Goal: Ask a question

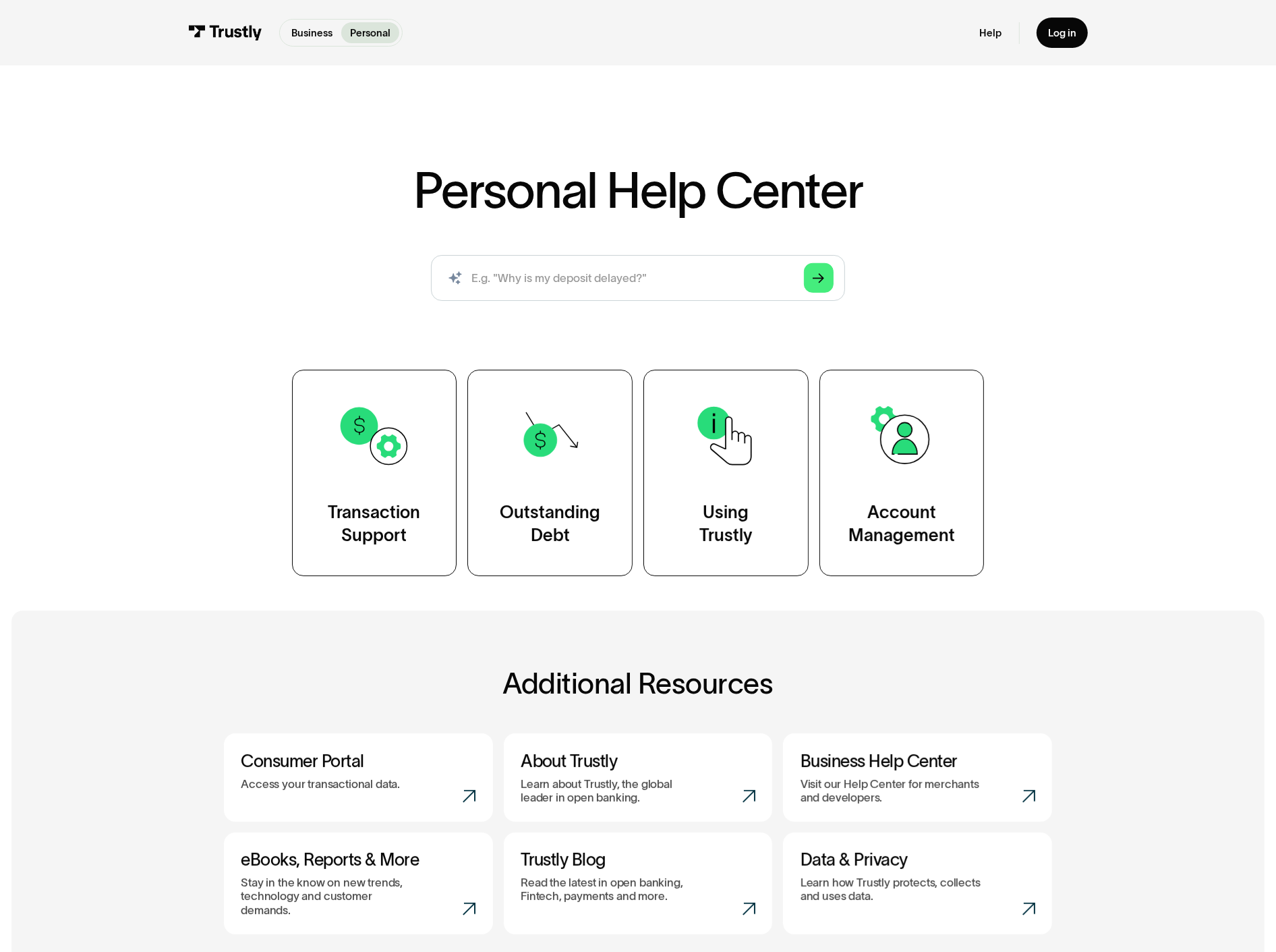
click at [1129, 332] on div "Personal Help Center AI-powered search ( 1 / 4 ) Type your question and our sma…" at bounding box center [638, 325] width 1276 height 503
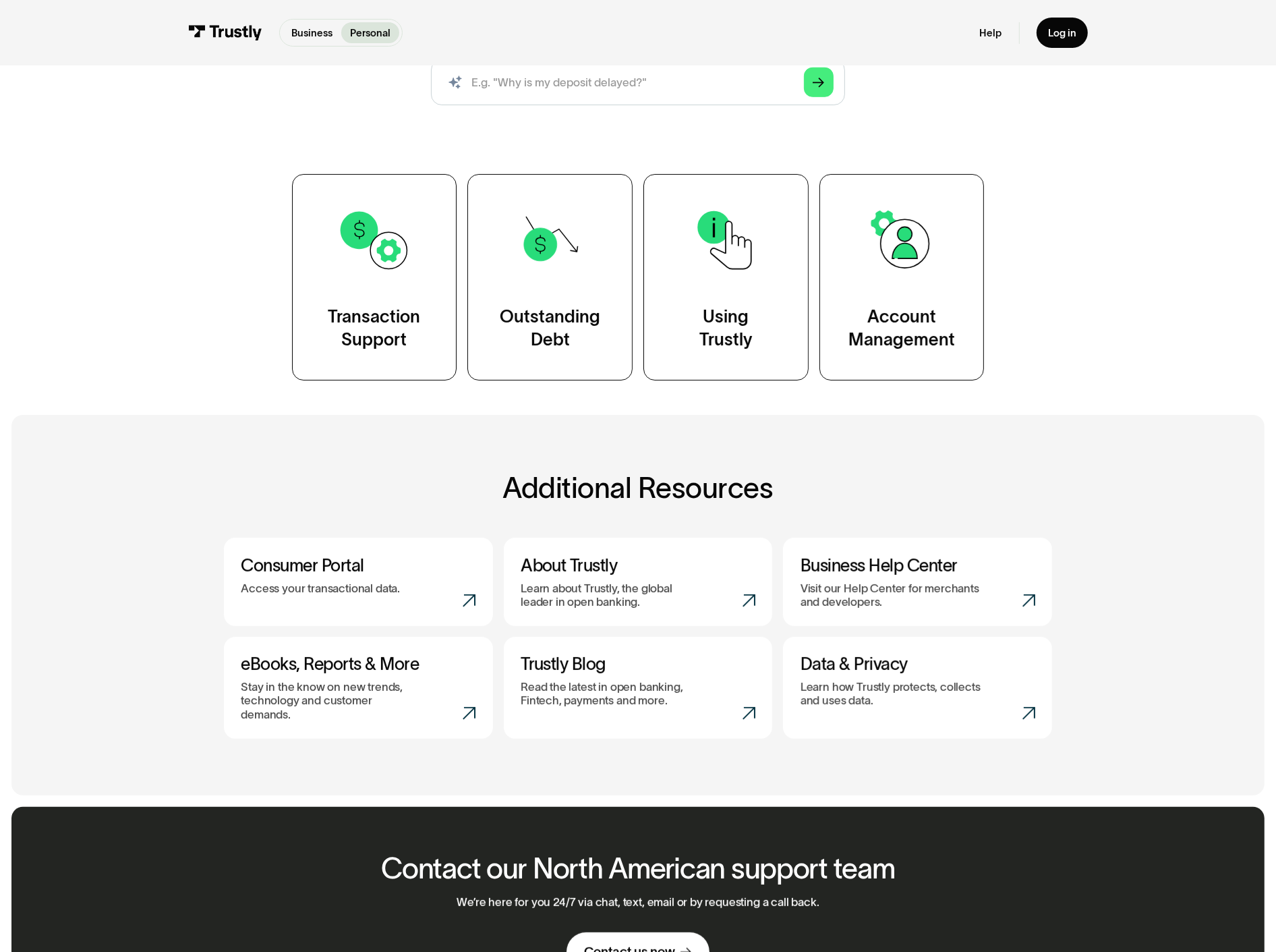
scroll to position [284, 0]
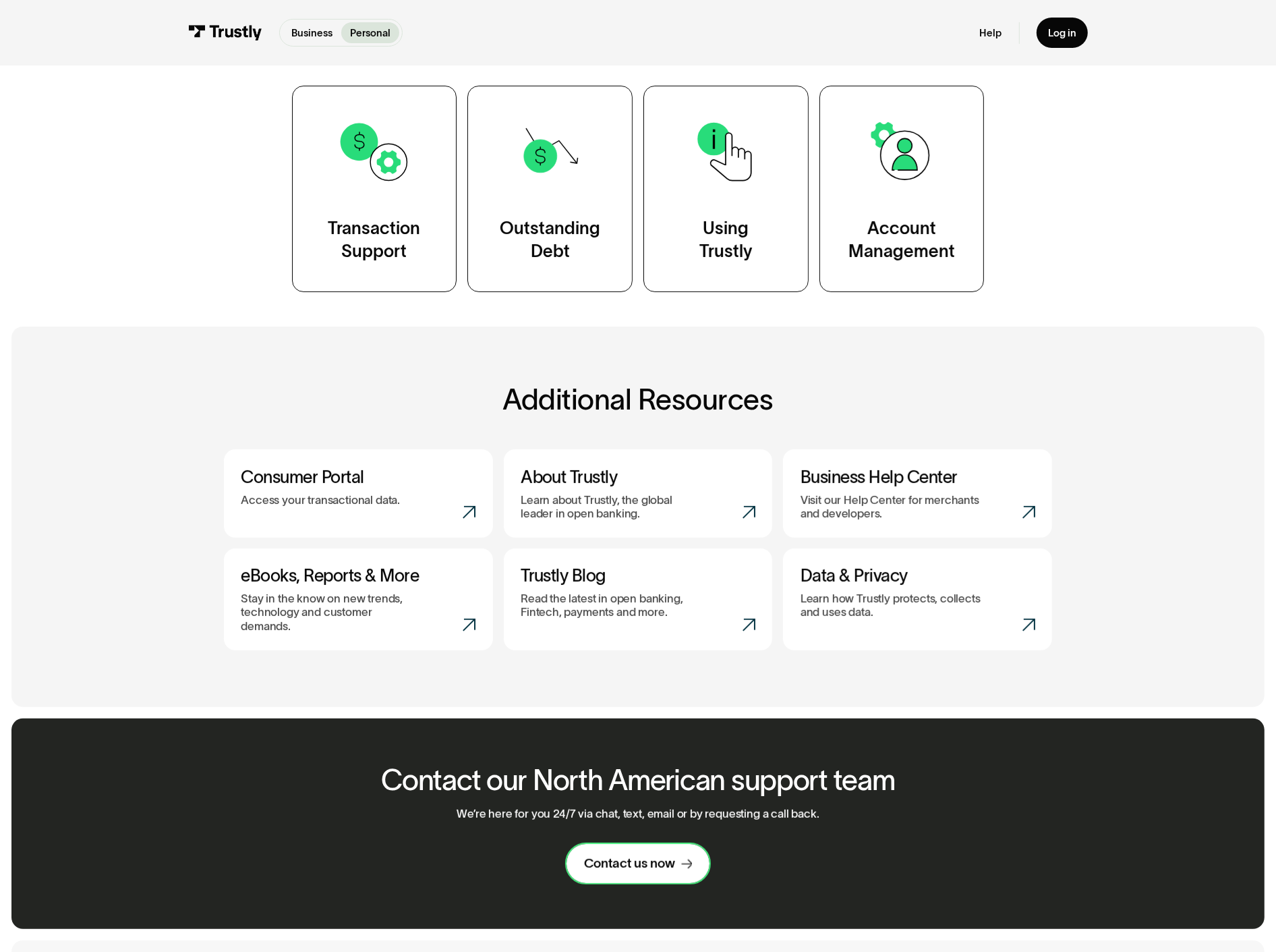
click at [650, 855] on div "Contact us now" at bounding box center [629, 864] width 91 height 17
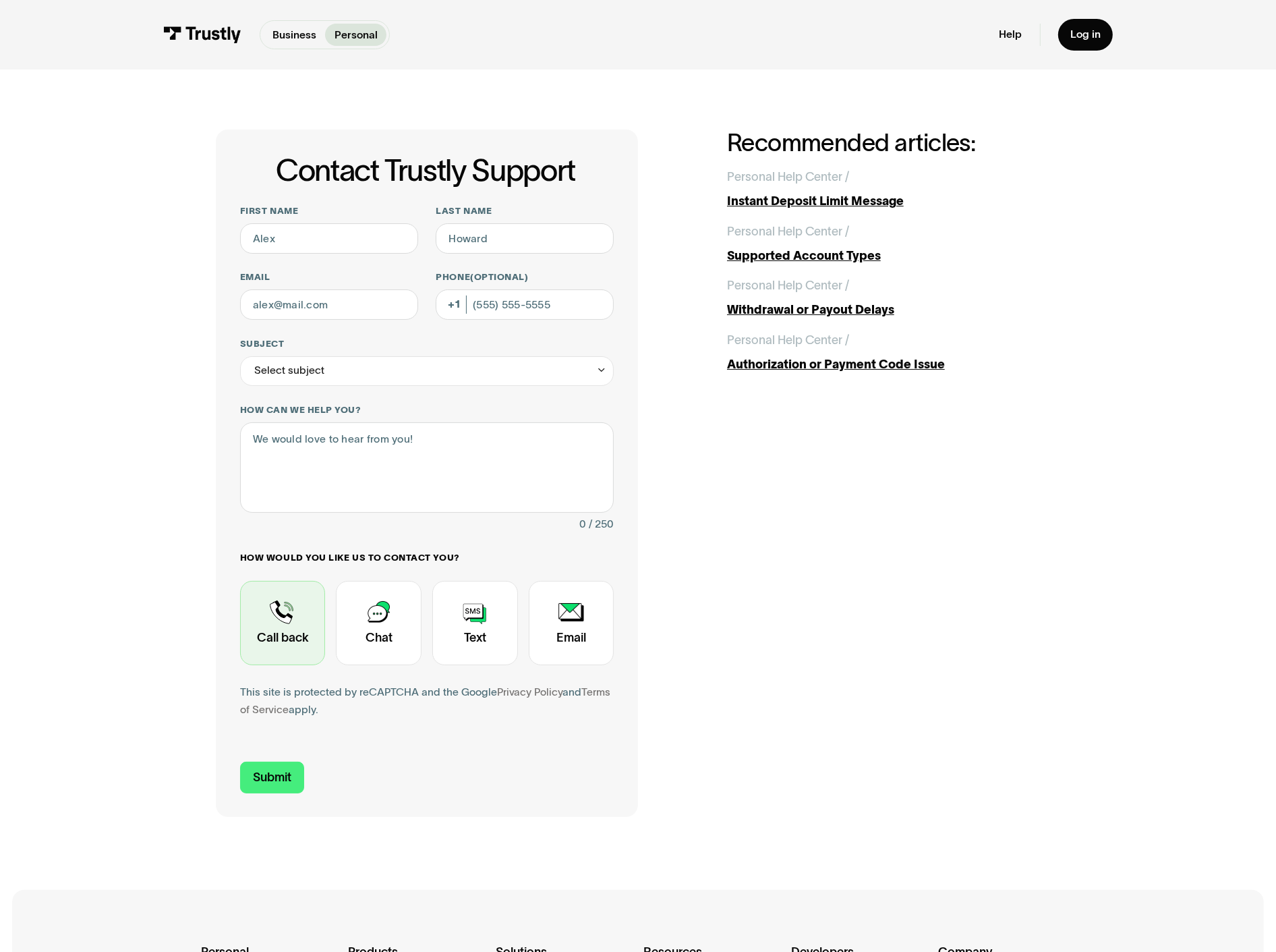
click at [326, 581] on div "Contact Trustly Support" at bounding box center [283, 623] width 86 height 84
click at [377, 224] on input "First name" at bounding box center [329, 239] width 178 height 31
type input "[PERSON_NAME]"
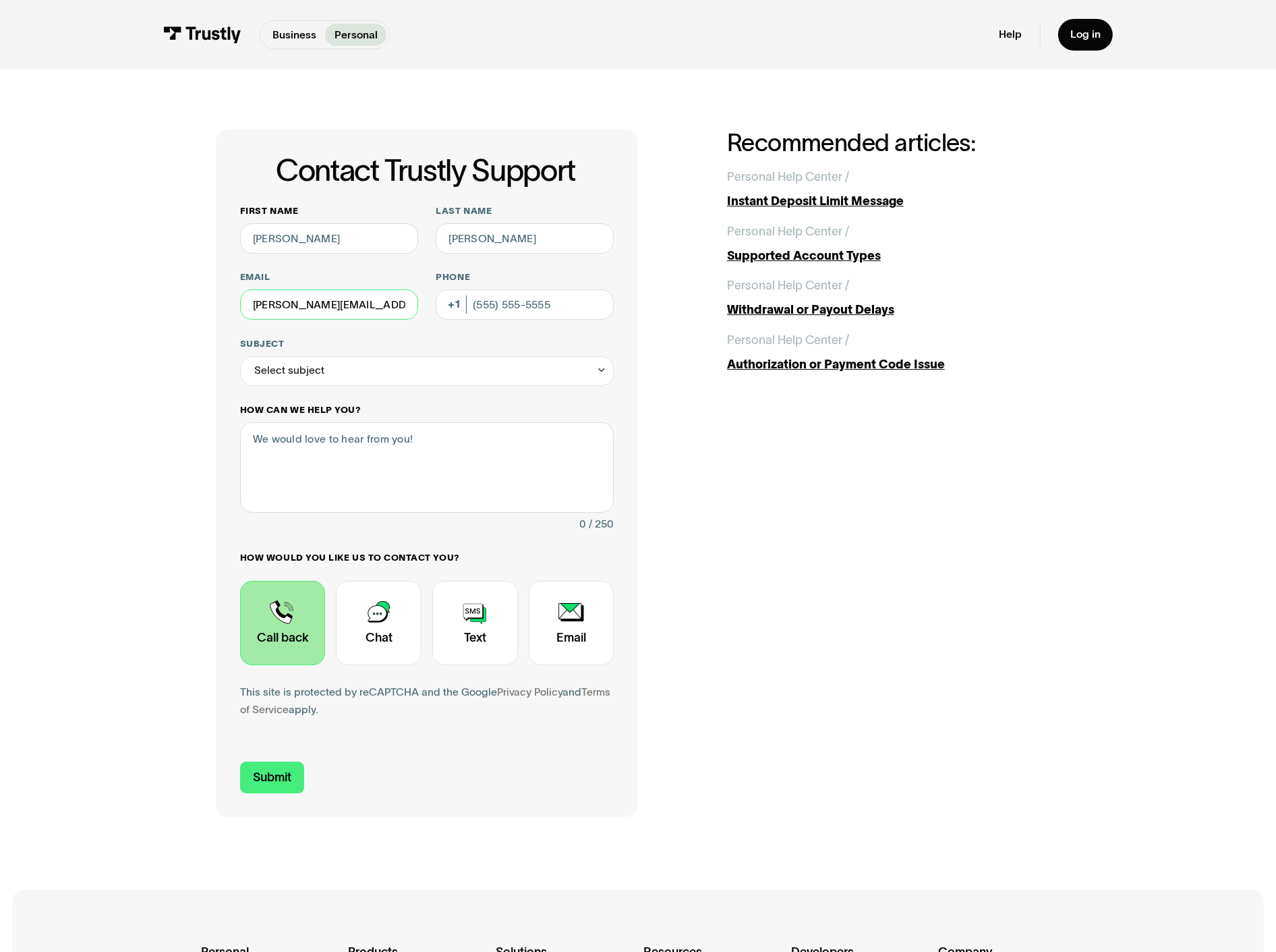
type input "[PERSON_NAME][EMAIL_ADDRESS][PERSON_NAME][DOMAIN_NAME]"
click at [429, 422] on textarea "How can we help you?" at bounding box center [426, 467] width 374 height 91
click at [407, 357] on div "Select subject" at bounding box center [426, 372] width 374 height 31
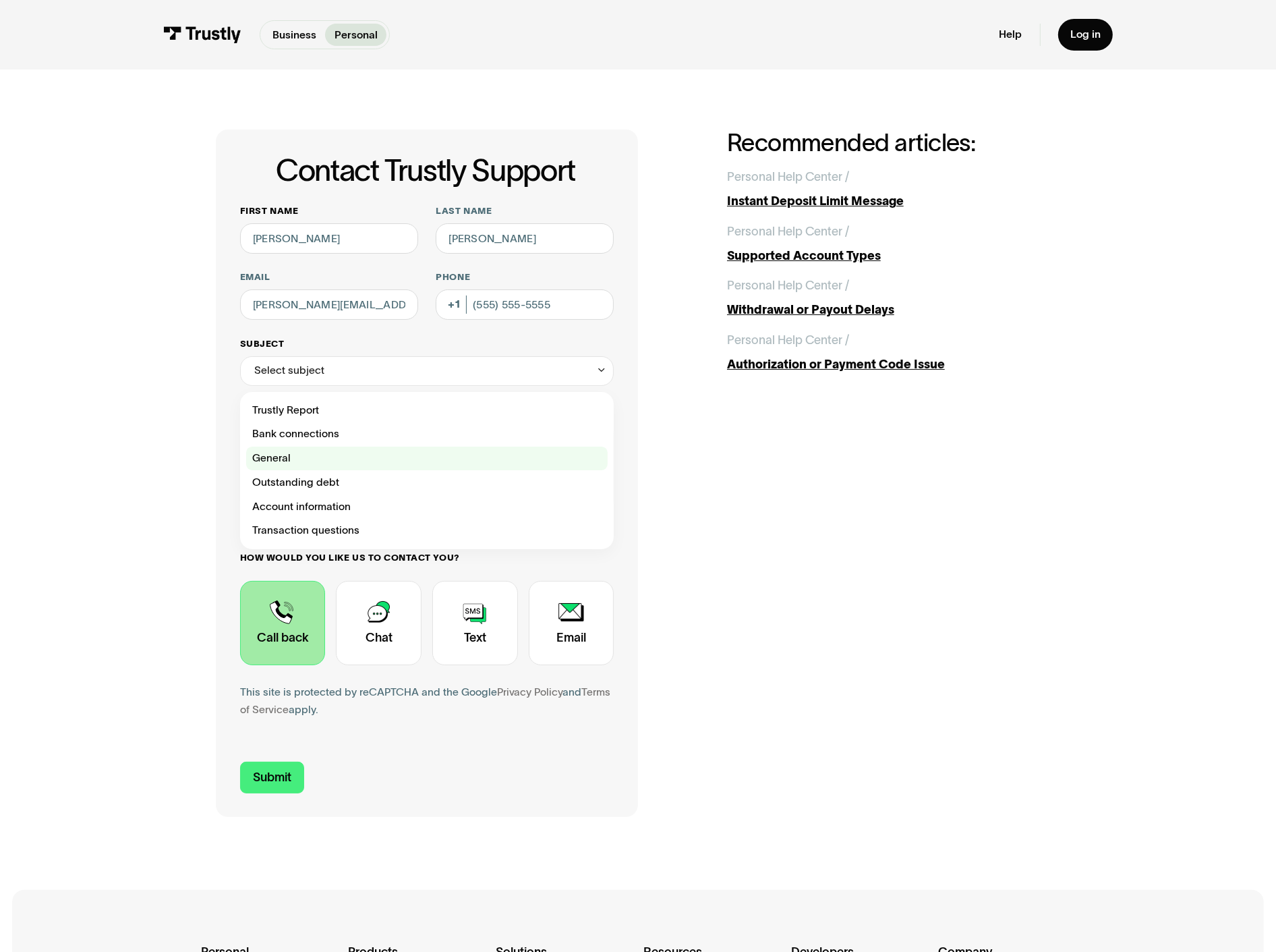
click at [400, 446] on div "Contact Trustly Support" at bounding box center [427, 458] width 362 height 24
type input "*******"
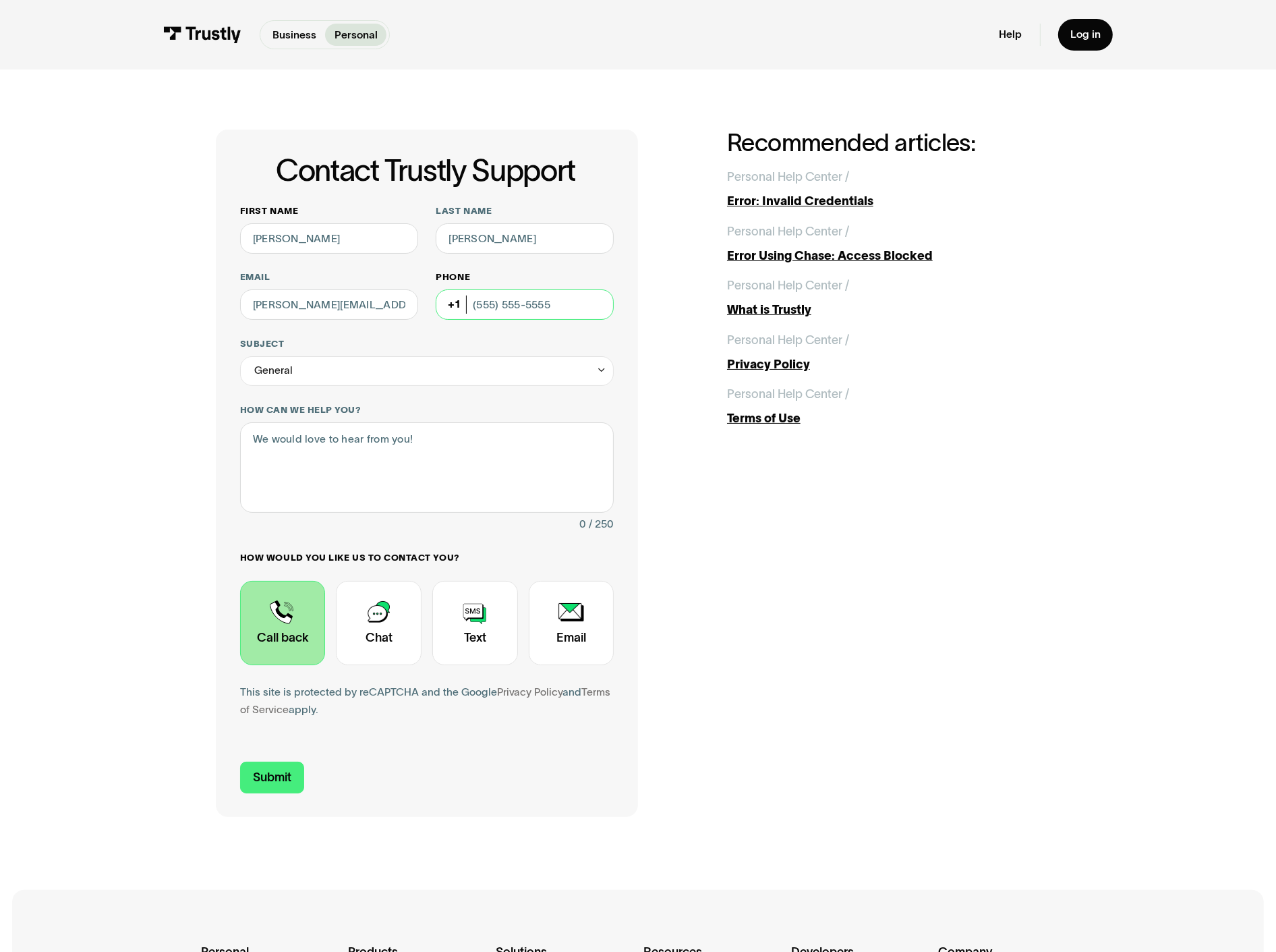
click at [554, 290] on input "Phone (Optional)" at bounding box center [525, 305] width 178 height 31
type input "[PHONE_NUMBER]"
click at [304, 762] on input "Submit" at bounding box center [271, 777] width 64 height 32
click at [368, 686] on link "Terms of Service" at bounding box center [424, 701] width 370 height 30
click at [304, 762] on input "Submit" at bounding box center [271, 777] width 64 height 32
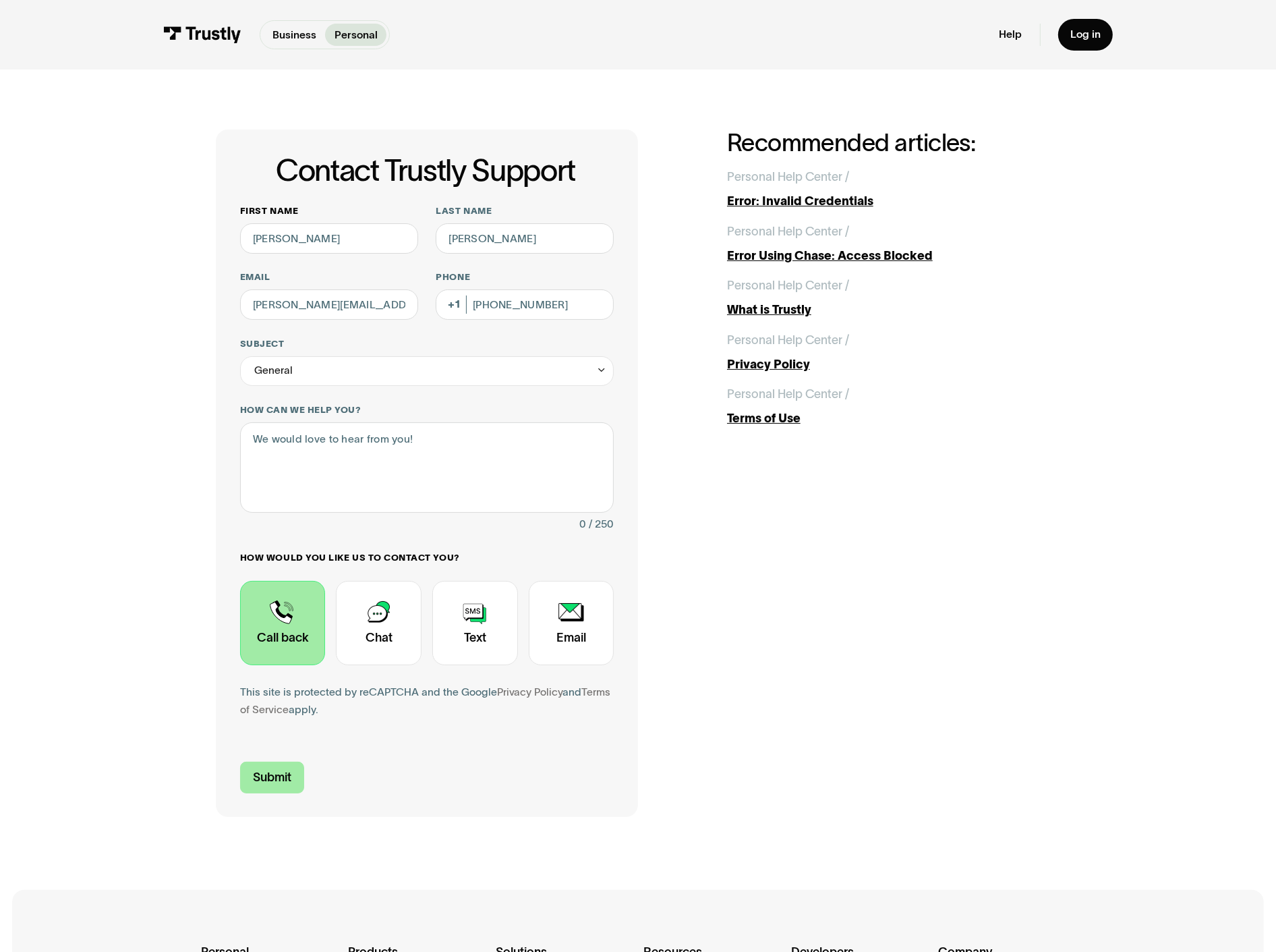
click at [304, 762] on input "Submit" at bounding box center [271, 777] width 64 height 32
